Goal: Obtain resource: Download file/media

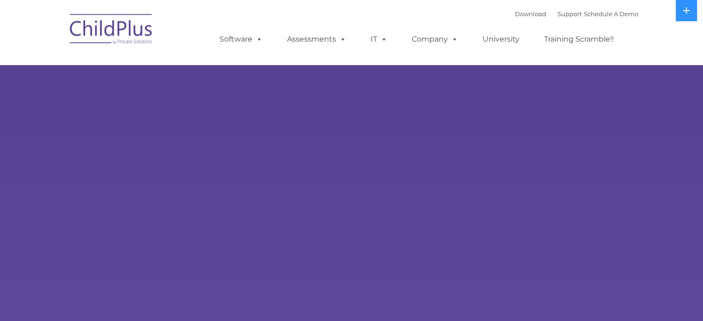
select select "MEDIUM"
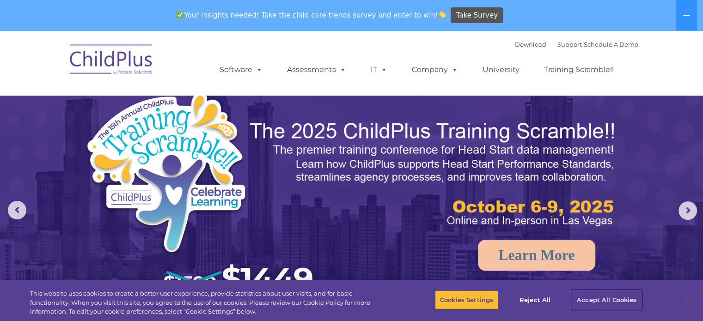
click at [608, 299] on button "Accept All Cookies" at bounding box center [607, 299] width 70 height 19
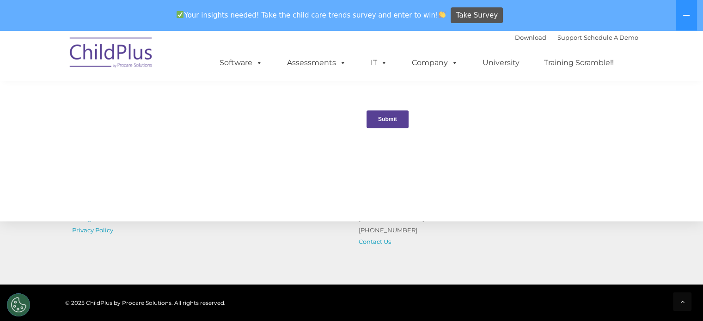
scroll to position [1062, 0]
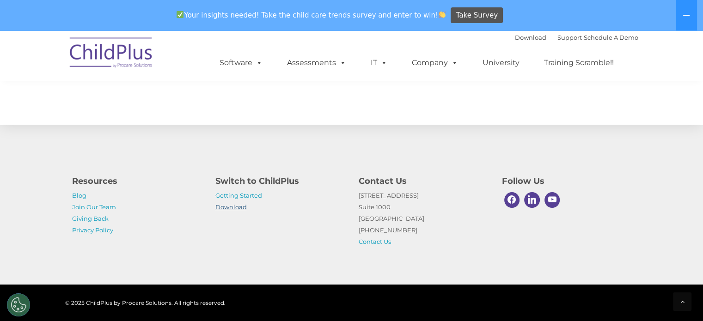
click at [233, 207] on link "Download" at bounding box center [231, 206] width 31 height 7
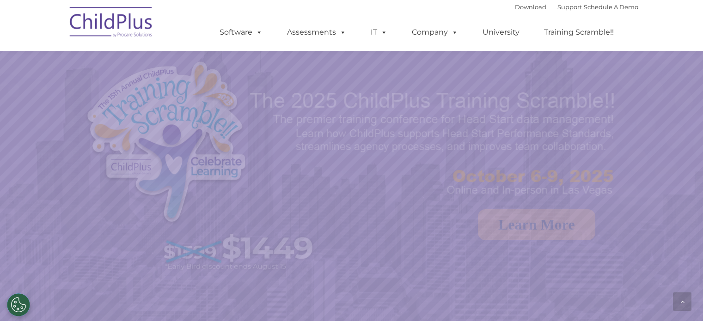
scroll to position [1045, 0]
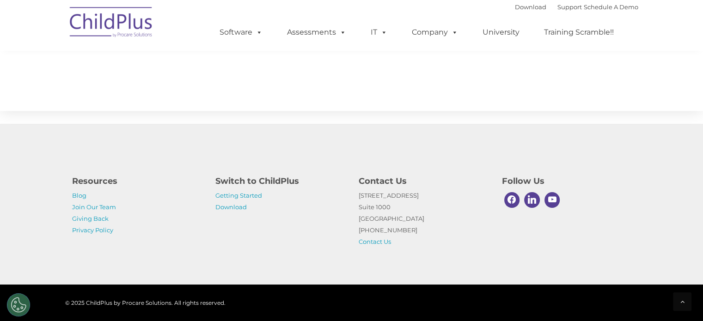
select select "MEDIUM"
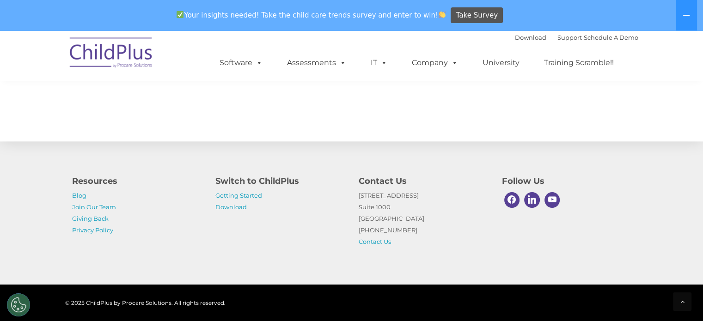
scroll to position [1051, 0]
